Goal: Transaction & Acquisition: Purchase product/service

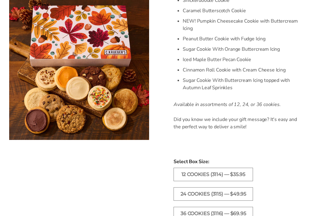
scroll to position [328, 0]
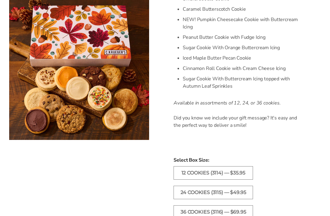
click at [201, 199] on label "24 COOKIES (3115) — $49.95" at bounding box center [214, 192] width 80 height 13
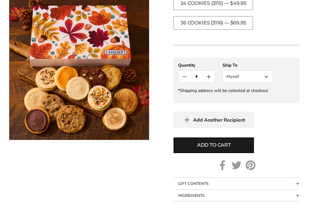
scroll to position [517, 0]
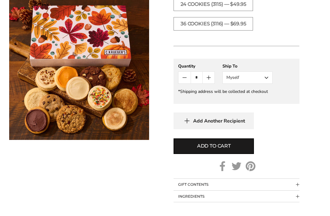
click at [241, 84] on button "Myself" at bounding box center [248, 78] width 50 height 12
click at [238, 106] on button "Other Recipient" at bounding box center [248, 100] width 50 height 11
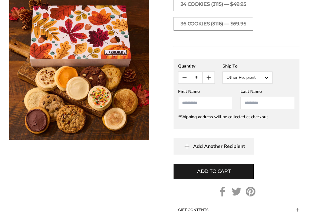
click at [190, 109] on input "First Name" at bounding box center [205, 103] width 54 height 12
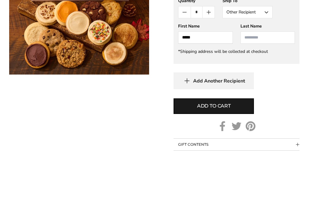
type input "*****"
click at [249, 97] on input "Last Name" at bounding box center [268, 103] width 54 height 12
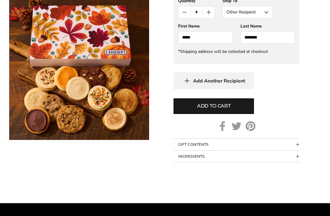
type input "*******"
click at [202, 110] on span "Add to cart" at bounding box center [214, 106] width 34 height 7
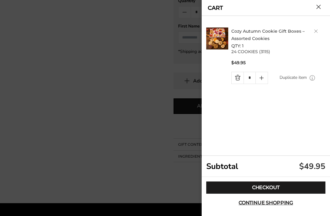
click at [267, 194] on link "Checkout" at bounding box center [266, 188] width 119 height 12
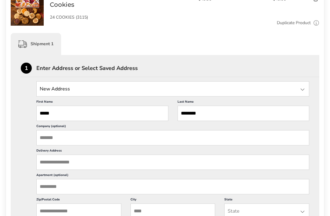
scroll to position [124, 0]
click at [47, 89] on input "State" at bounding box center [172, 88] width 273 height 15
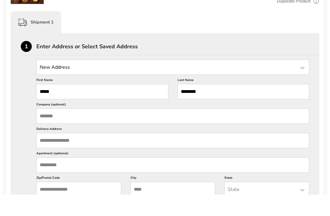
scroll to position [146, 0]
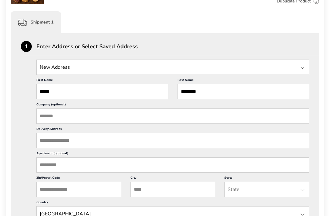
click at [53, 148] on input "Delivery Address" at bounding box center [172, 140] width 273 height 15
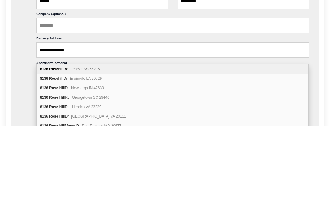
click at [52, 155] on div "8136 Rosehill Rd Lenexa KS 66215" at bounding box center [173, 159] width 272 height 9
type input "**********"
type input "******"
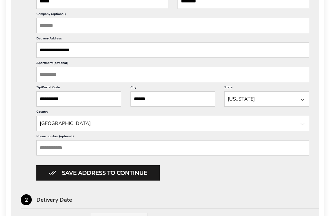
click at [60, 181] on button "Save address to continue" at bounding box center [98, 173] width 124 height 15
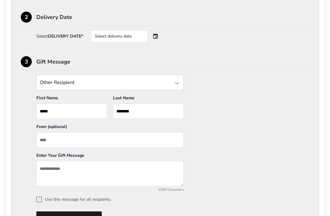
click at [47, 143] on input "From" at bounding box center [109, 139] width 147 height 15
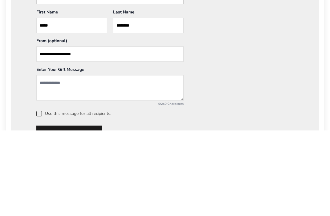
type input "**********"
click at [51, 161] on textarea "Add a message" at bounding box center [109, 173] width 147 height 25
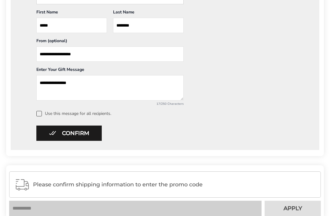
type textarea "**********"
click at [53, 134] on button "Confirm" at bounding box center [68, 133] width 65 height 15
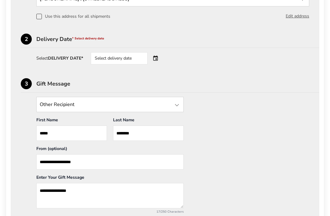
scroll to position [214, 0]
click at [156, 61] on div "Select delivery date" at bounding box center [128, 59] width 74 height 12
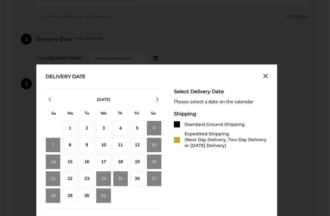
scroll to position [215, 0]
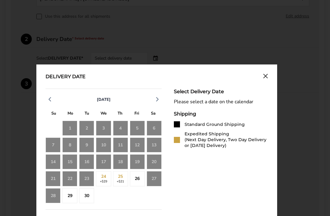
click at [160, 99] on icon "button" at bounding box center [157, 99] width 7 height 7
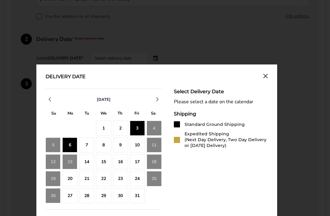
click at [69, 146] on div "6" at bounding box center [69, 145] width 15 height 15
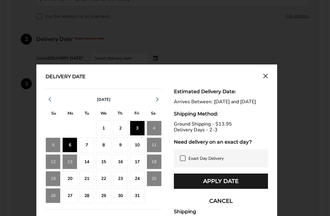
click at [53, 146] on div "5" at bounding box center [53, 145] width 15 height 15
click at [244, 188] on button "Apply Date" at bounding box center [221, 181] width 94 height 15
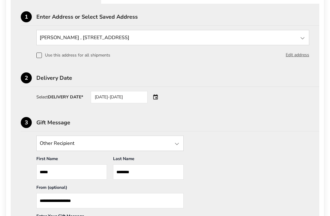
scroll to position [175, 0]
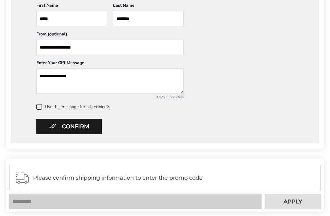
click at [50, 126] on button "Confirm" at bounding box center [68, 126] width 65 height 15
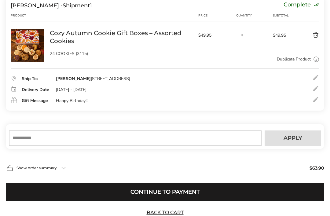
scroll to position [103, 0]
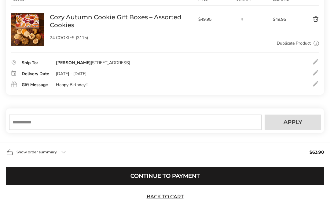
click at [22, 130] on input "text" at bounding box center [135, 122] width 253 height 15
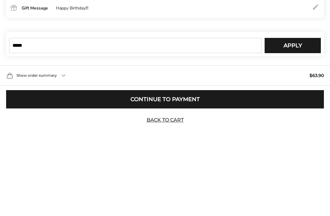
type input "*****"
click at [294, 120] on span "Apply" at bounding box center [293, 123] width 19 height 6
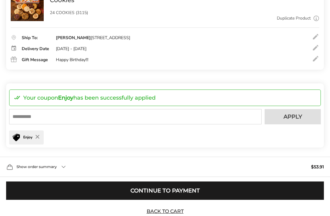
scroll to position [143, 0]
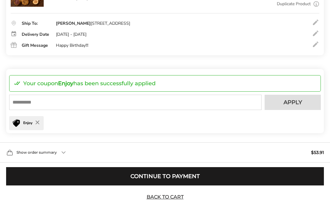
click at [32, 186] on button "Continue to Payment" at bounding box center [165, 176] width 318 height 18
